Goal: Task Accomplishment & Management: Use online tool/utility

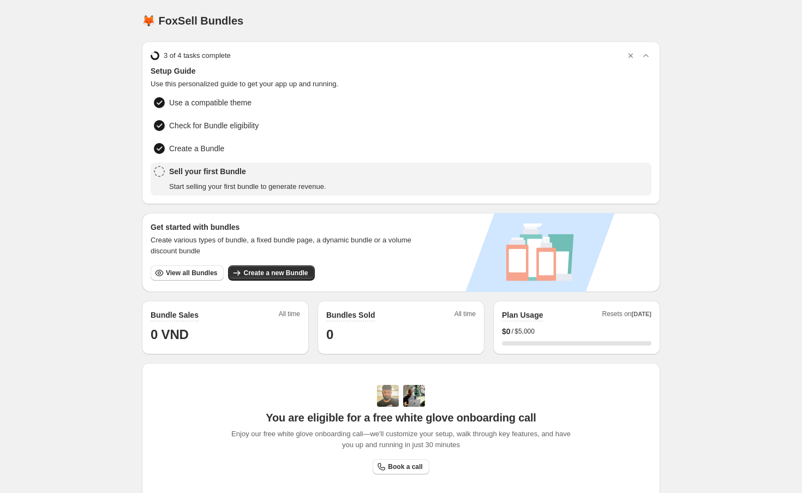
scroll to position [210, 0]
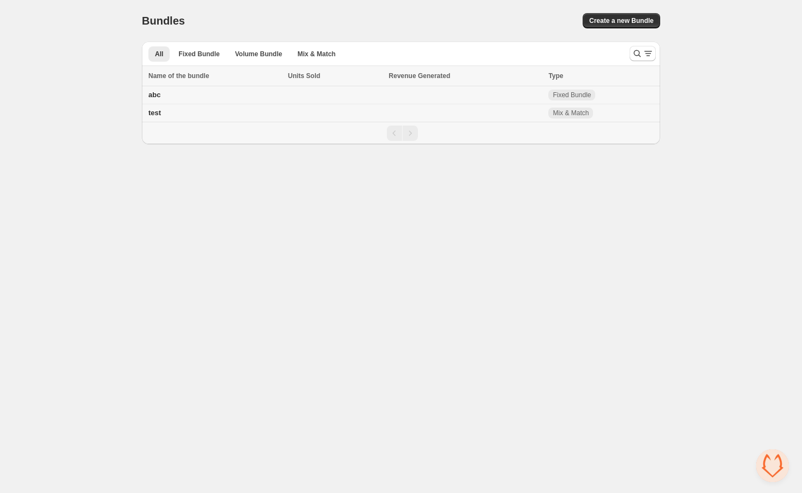
click at [509, 97] on td at bounding box center [466, 95] width 160 height 18
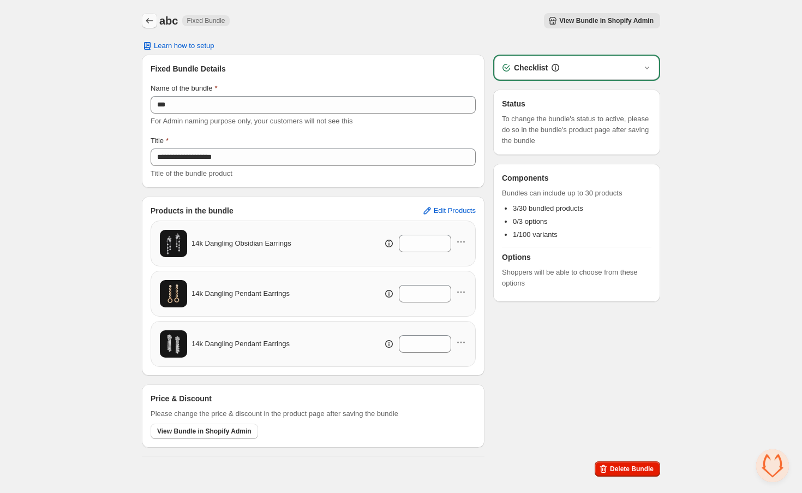
click at [148, 20] on icon "Back" at bounding box center [149, 20] width 11 height 11
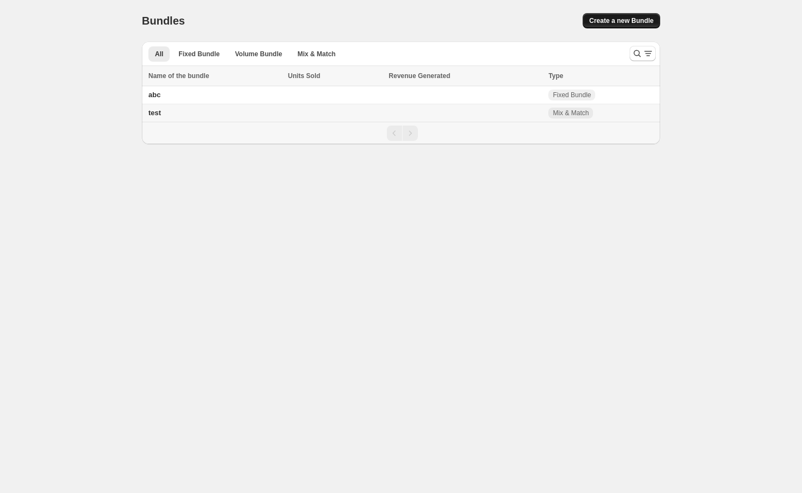
click at [632, 17] on span "Create a new Bundle" at bounding box center [622, 20] width 64 height 9
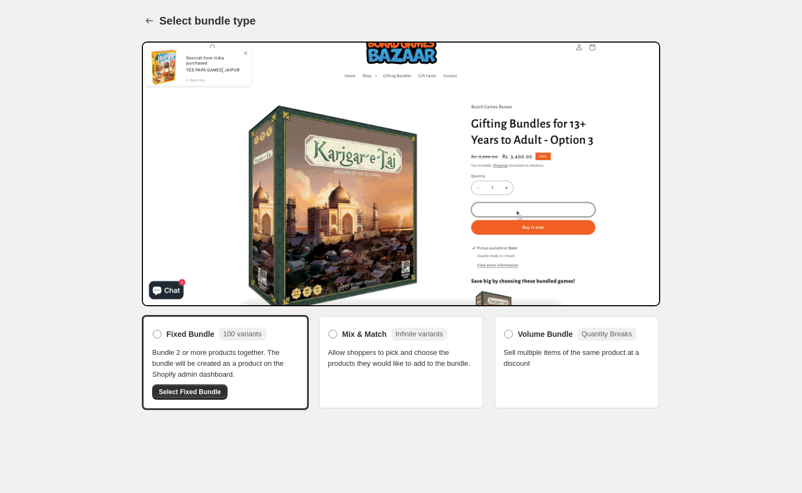
click at [456, 344] on div "Mix & Match Infinite variants Allow shoppers to pick and choose the products th…" at bounding box center [401, 347] width 146 height 44
click at [378, 345] on div "Mix & Match Infinite variants Allow shoppers to pick and choose the products th…" at bounding box center [401, 347] width 146 height 44
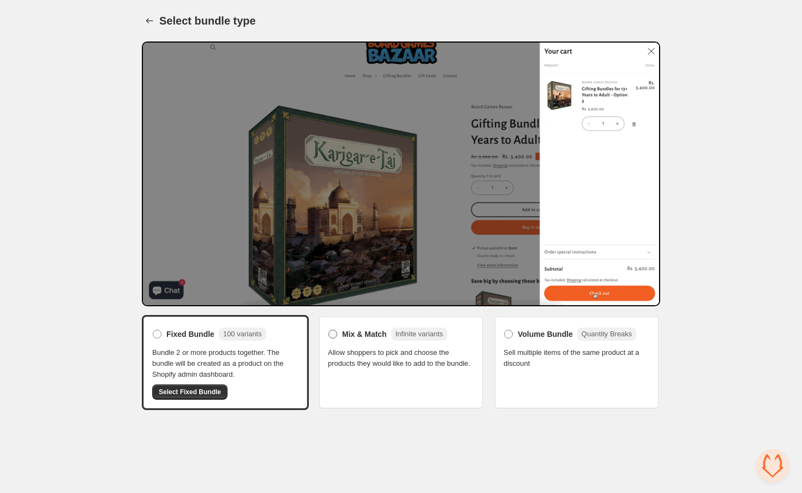
click at [331, 338] on span at bounding box center [333, 334] width 9 height 9
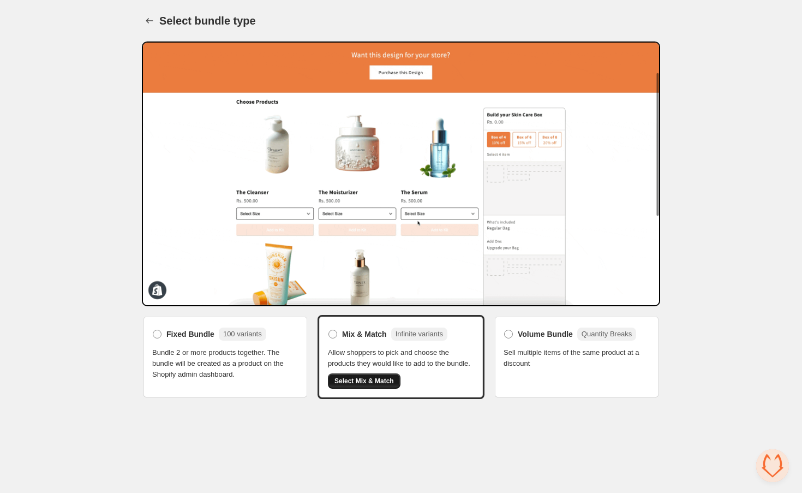
click at [376, 385] on span "Select Mix & Match" at bounding box center [365, 381] width 60 height 9
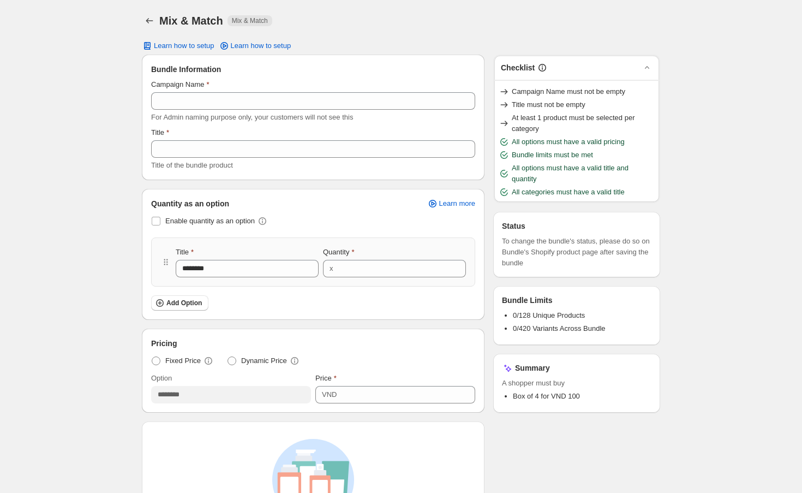
scroll to position [80, 0]
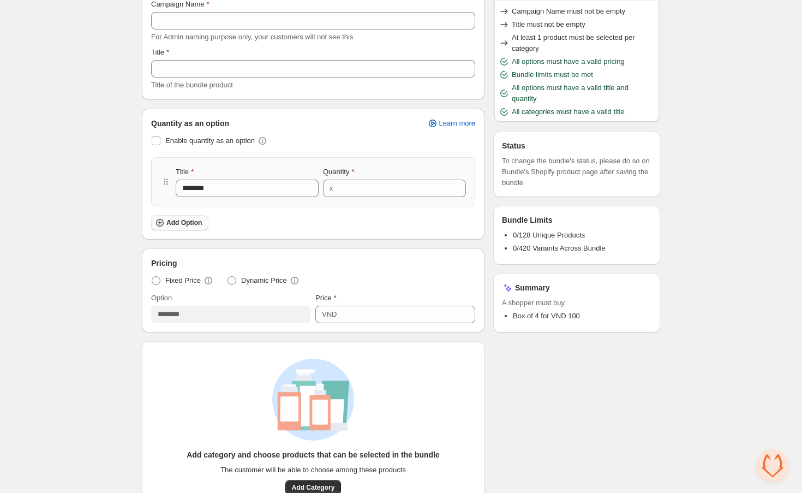
click at [193, 224] on span "Add Option" at bounding box center [184, 222] width 35 height 9
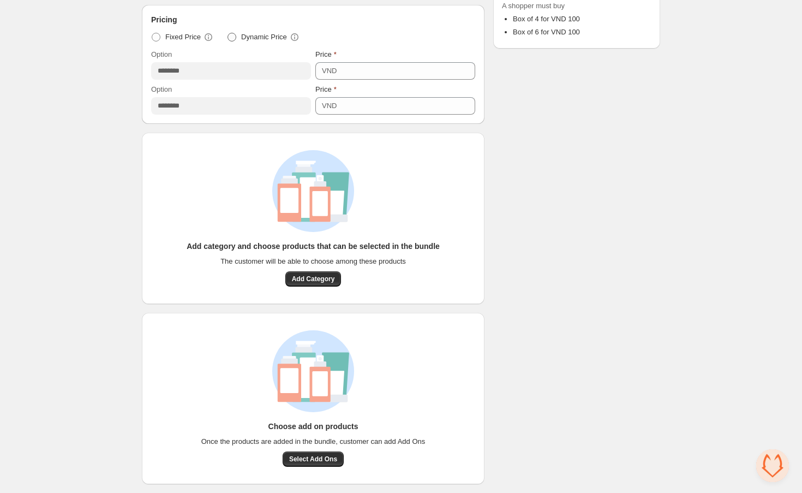
scroll to position [377, 0]
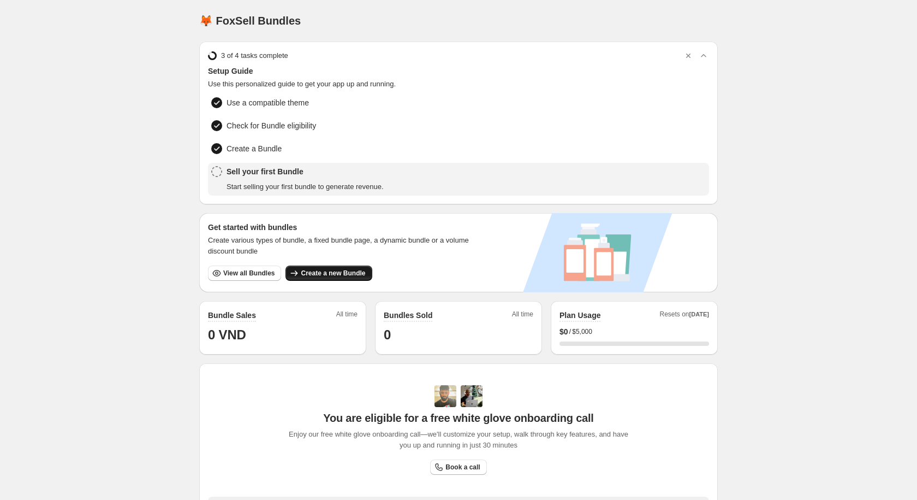
click at [314, 269] on span "Create a new Bundle" at bounding box center [333, 273] width 64 height 9
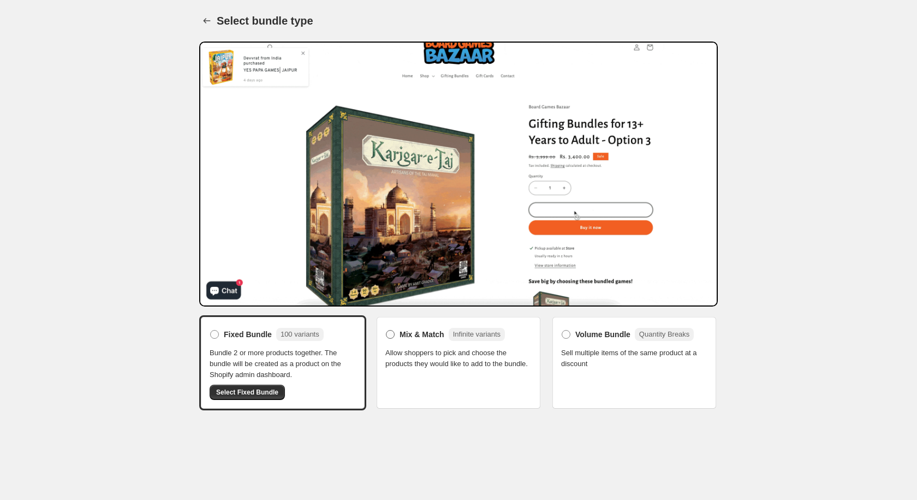
click at [431, 335] on span "Mix & Match" at bounding box center [422, 334] width 45 height 11
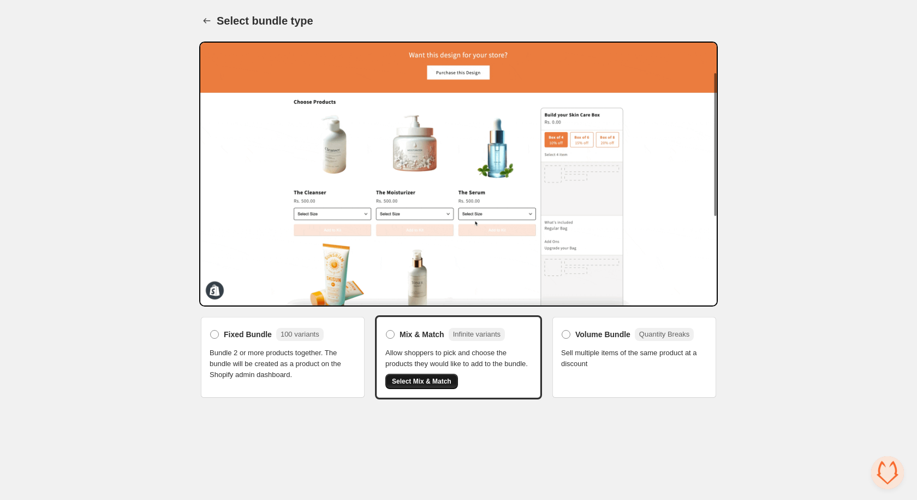
click at [445, 385] on span "Select Mix & Match" at bounding box center [422, 381] width 60 height 9
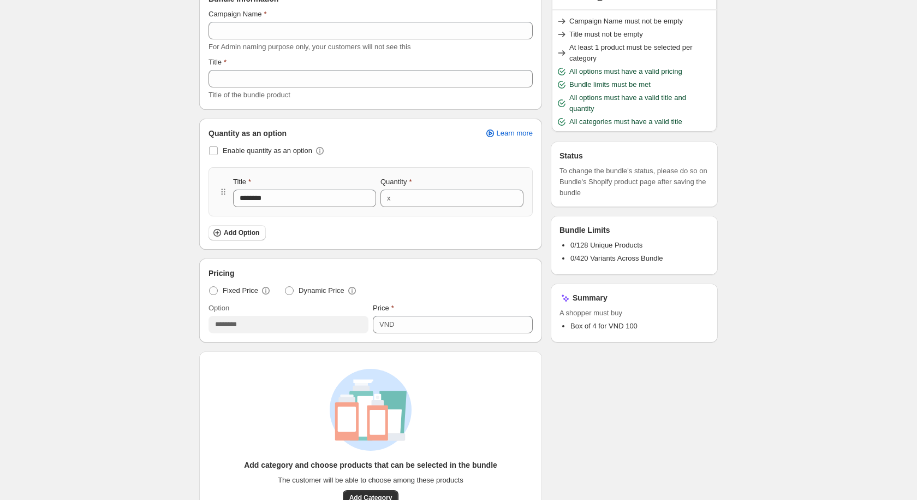
scroll to position [79, 0]
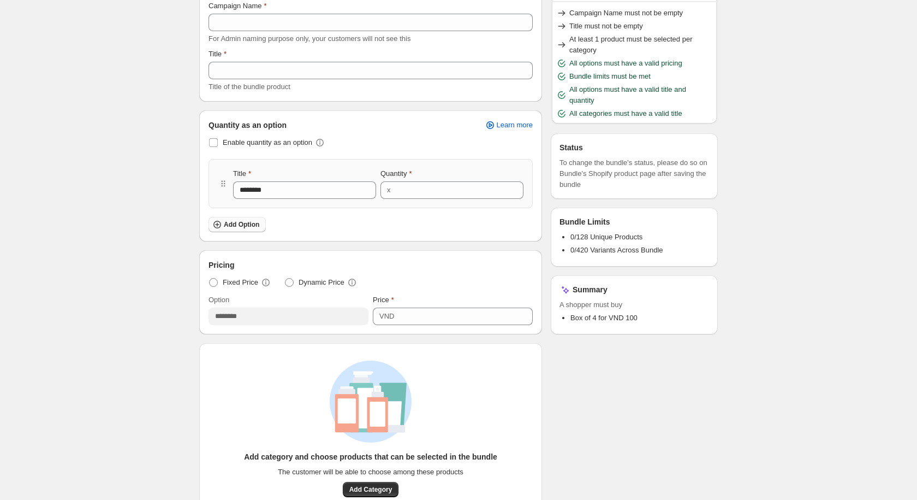
click at [259, 224] on span "Add Option" at bounding box center [241, 224] width 35 height 9
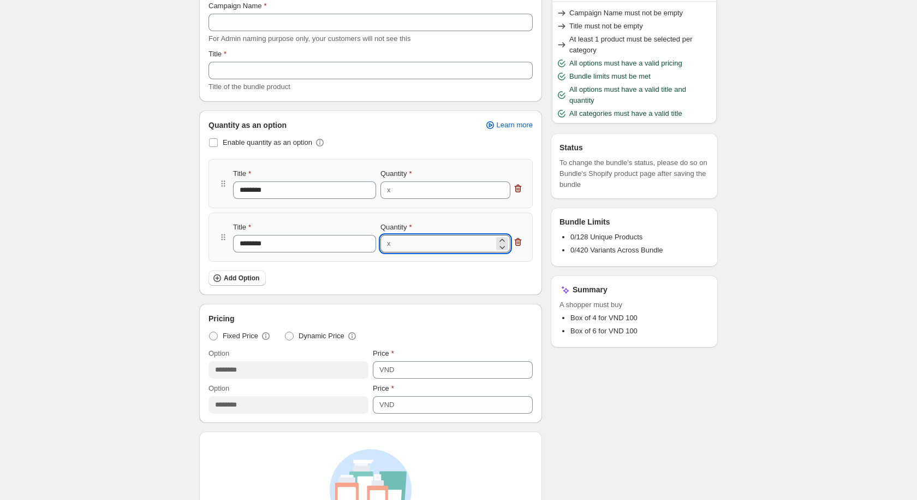
click at [425, 251] on input "*" at bounding box center [444, 243] width 100 height 17
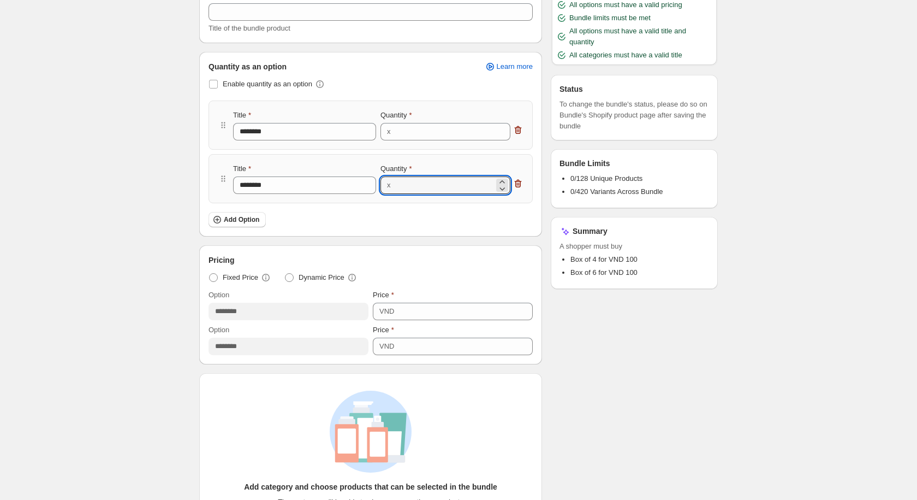
scroll to position [138, 0]
click at [431, 127] on input "*" at bounding box center [444, 130] width 100 height 17
